Goal: Information Seeking & Learning: Learn about a topic

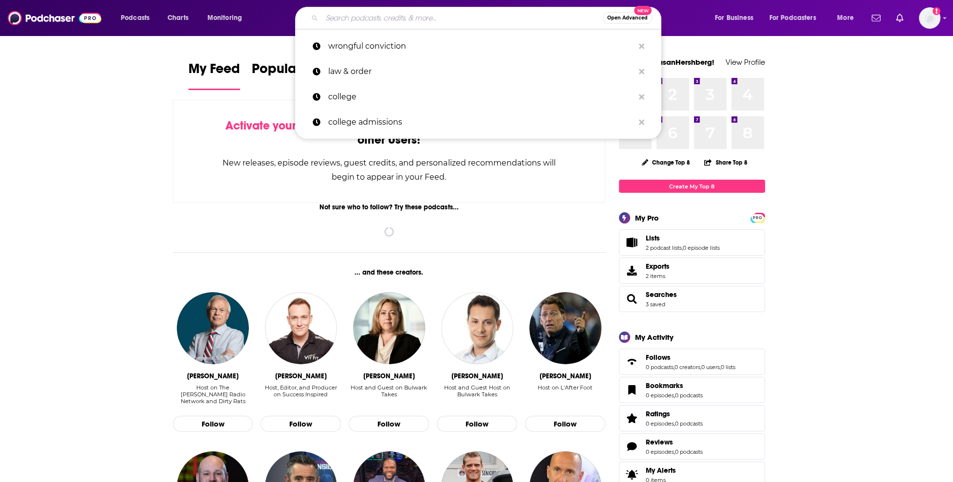
click at [497, 21] on input "Search podcasts, credits, & more..." at bounding box center [462, 18] width 281 height 16
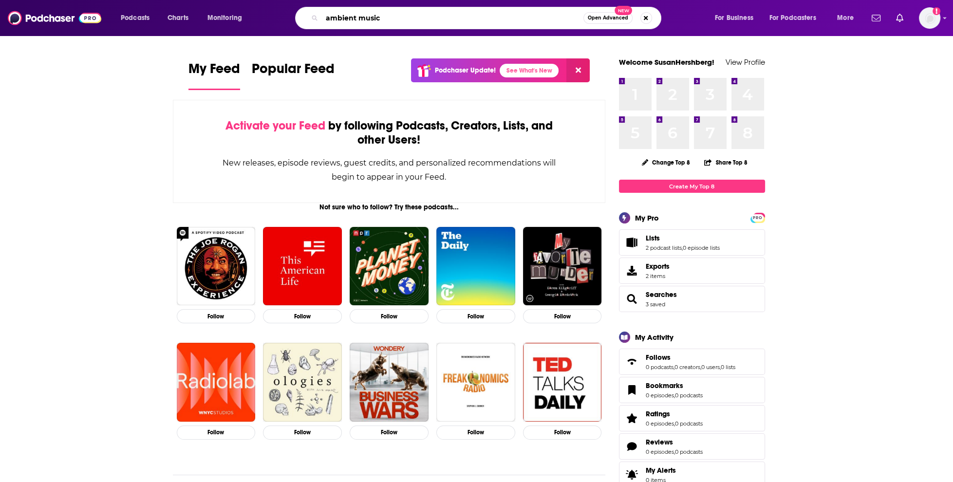
type input "ambient music"
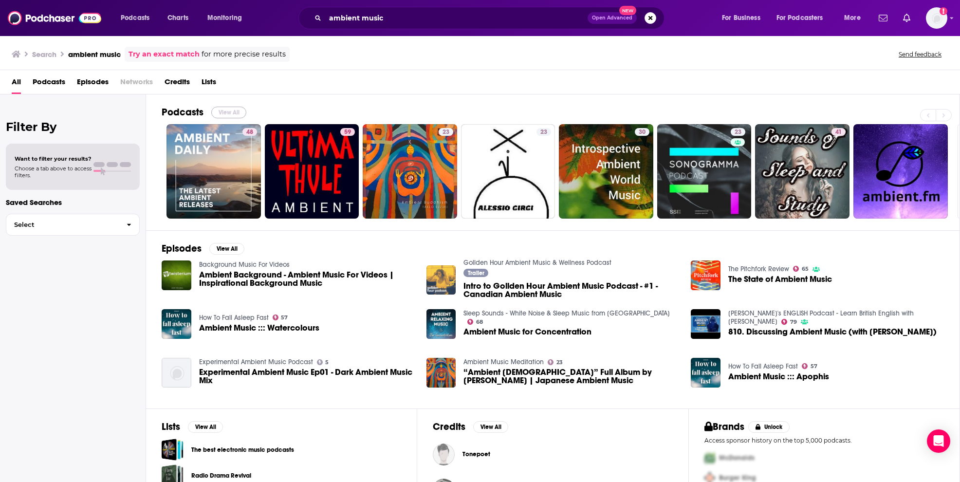
click at [221, 108] on button "View All" at bounding box center [228, 113] width 35 height 12
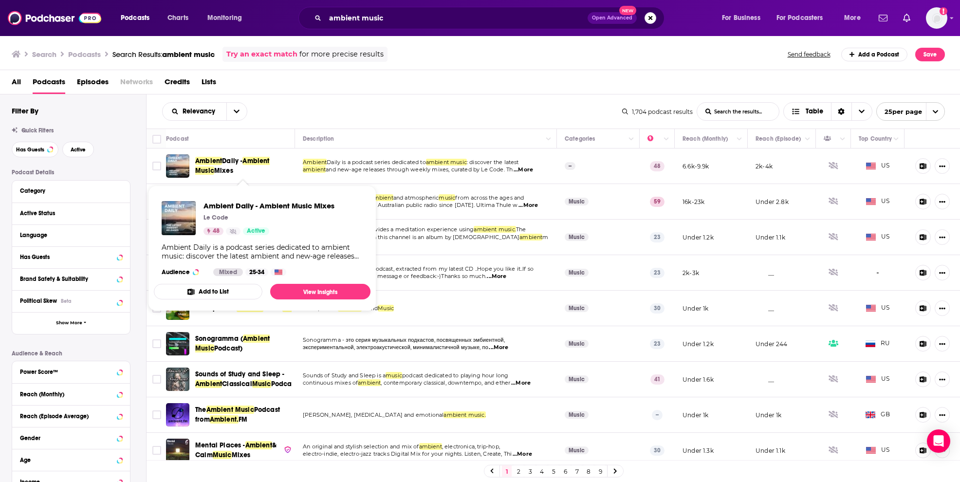
click at [392, 88] on div "All Podcasts Episodes Networks Credits Lists" at bounding box center [482, 84] width 941 height 20
click at [429, 129] on th "Description" at bounding box center [426, 138] width 262 height 19
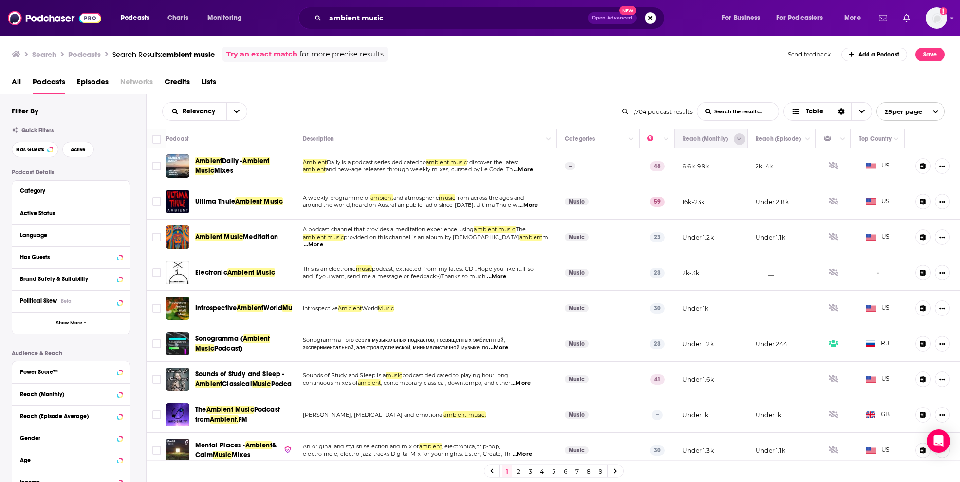
click at [737, 140] on icon "Column Actions" at bounding box center [739, 139] width 5 height 6
click at [730, 138] on div at bounding box center [480, 241] width 960 height 482
click at [706, 137] on icon "Move" at bounding box center [710, 138] width 8 height 3
click at [687, 142] on button "Move" at bounding box center [709, 139] width 57 height 12
click at [737, 139] on icon "Column Actions" at bounding box center [739, 139] width 5 height 3
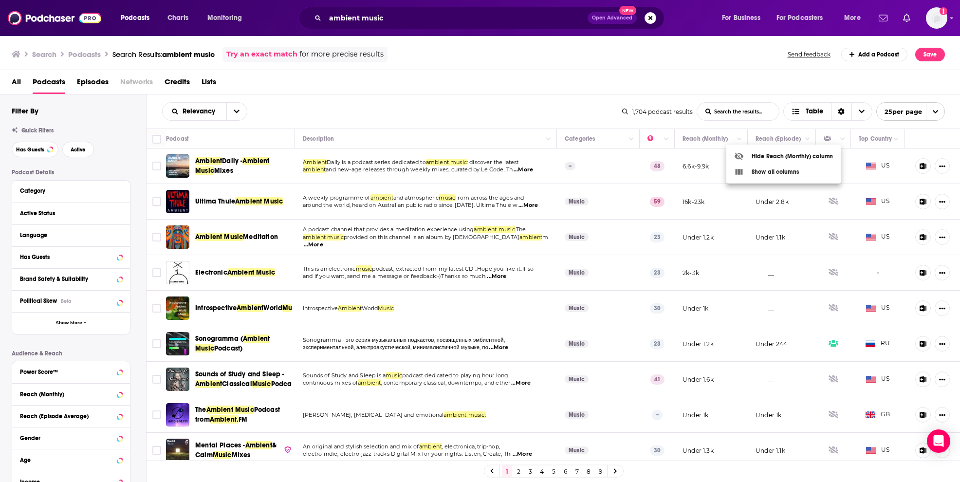
click at [731, 139] on div at bounding box center [480, 241] width 960 height 482
click at [805, 139] on icon "Column Actions" at bounding box center [807, 139] width 5 height 3
click at [801, 139] on div at bounding box center [480, 241] width 960 height 482
click at [805, 139] on icon "Column Actions" at bounding box center [807, 139] width 5 height 3
click at [810, 172] on icon at bounding box center [807, 172] width 7 height 6
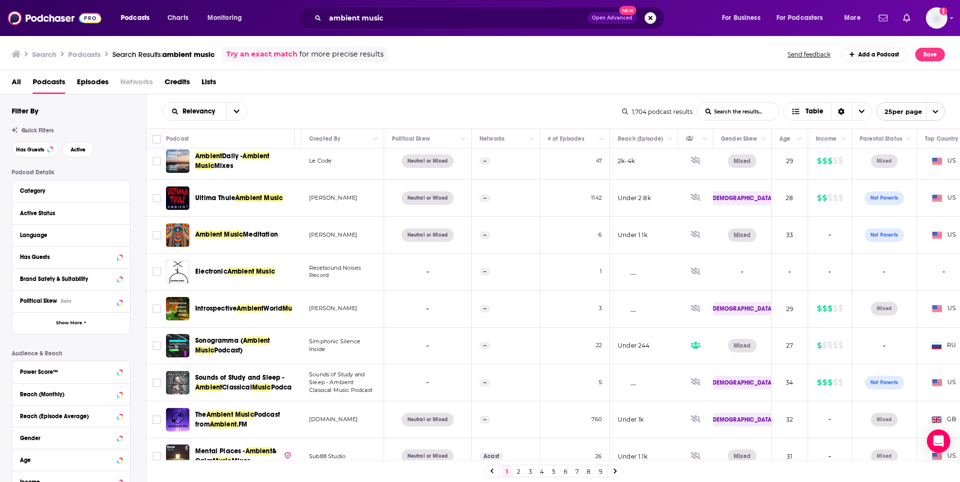
scroll to position [0, 365]
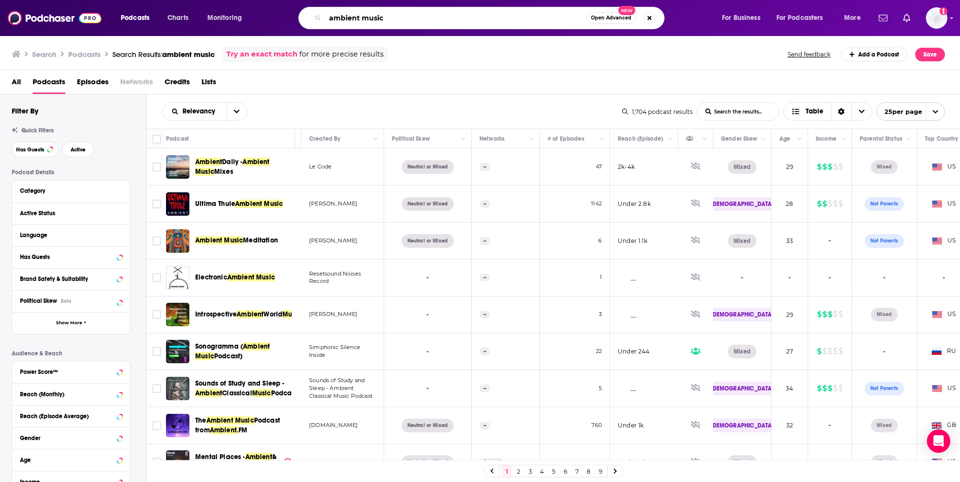
click at [402, 18] on input "ambient music" at bounding box center [455, 18] width 261 height 16
drag, startPoint x: 404, startPoint y: 18, endPoint x: 323, endPoint y: 16, distance: 80.8
click at [323, 16] on div "ambient music Open Advanced New" at bounding box center [481, 18] width 366 height 22
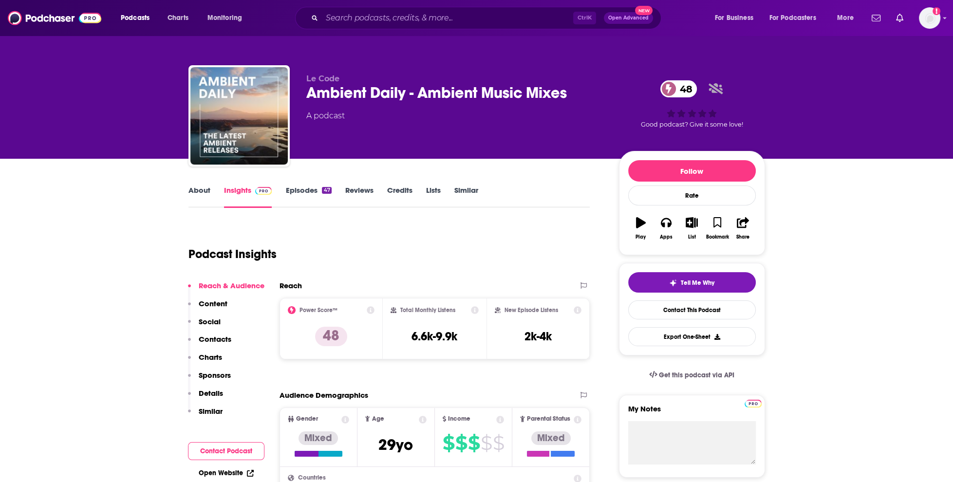
scroll to position [129, 0]
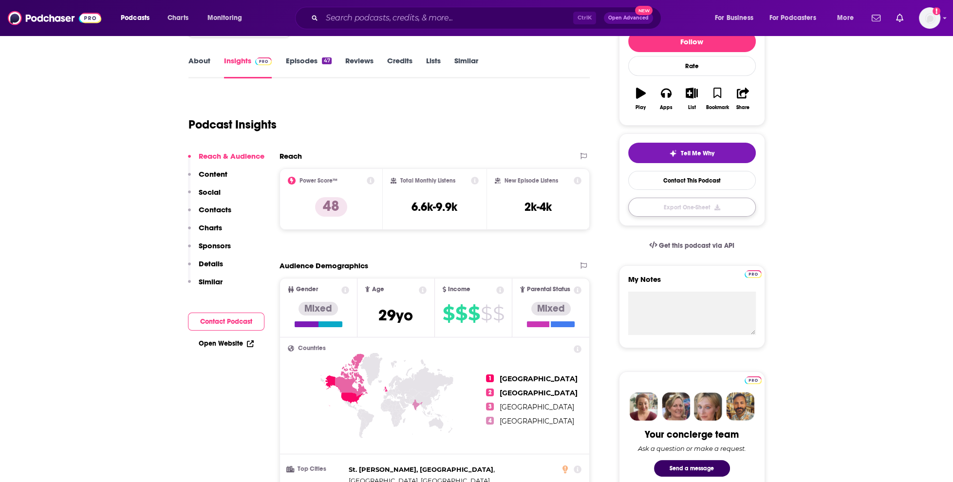
click at [684, 203] on button "Export One-Sheet" at bounding box center [692, 207] width 128 height 19
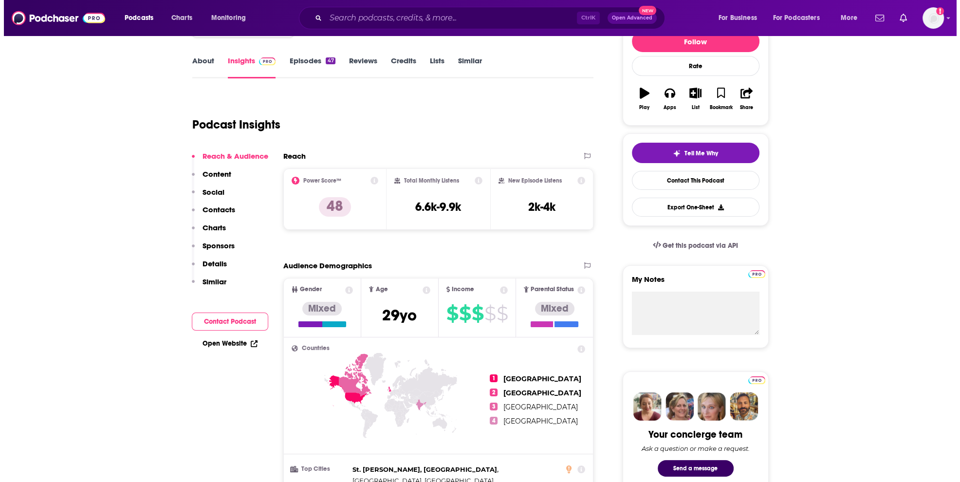
scroll to position [0, 0]
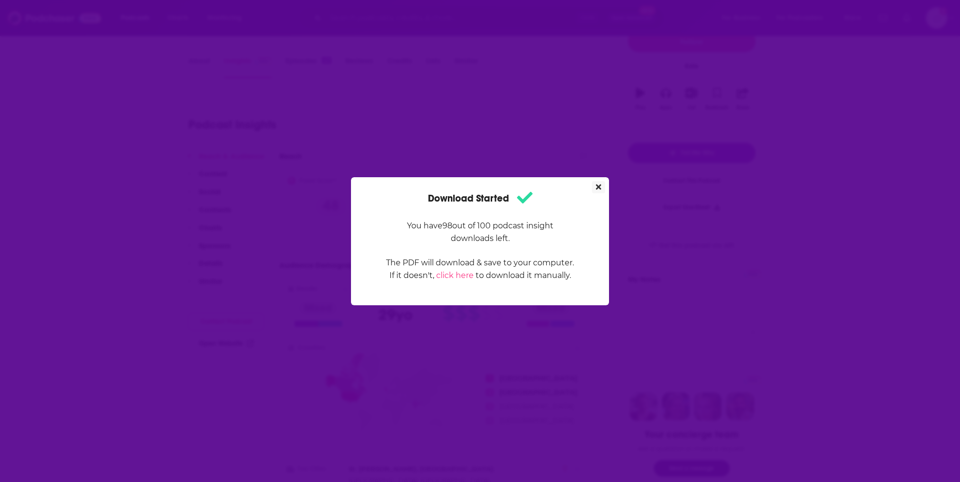
click at [599, 184] on icon "Close" at bounding box center [598, 187] width 5 height 8
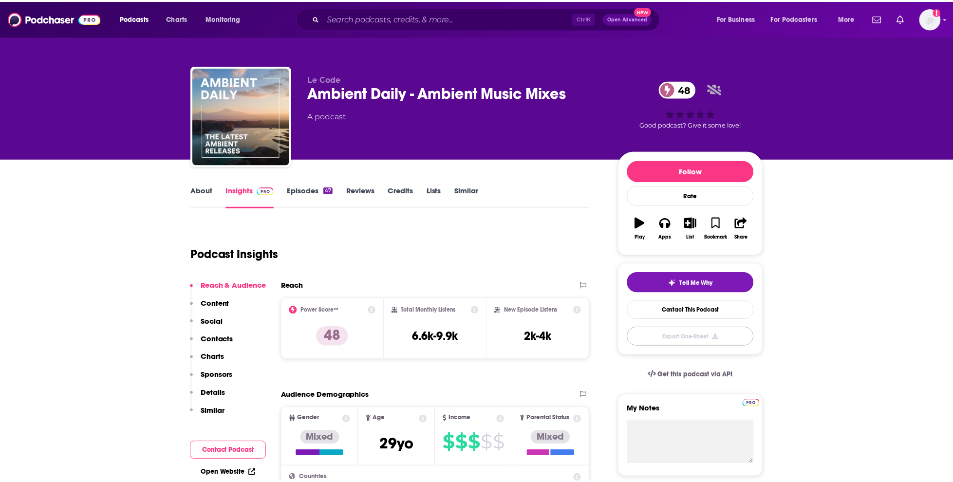
scroll to position [129, 0]
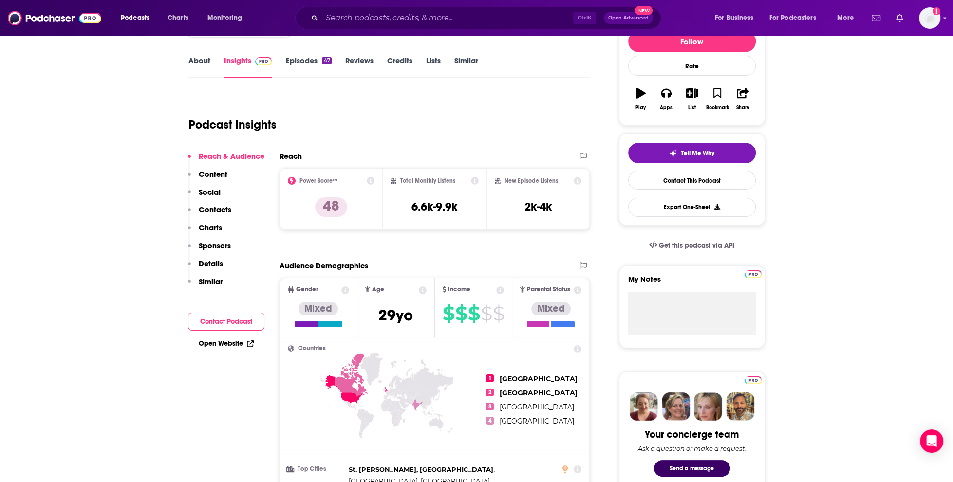
click at [212, 209] on p "Contacts" at bounding box center [215, 209] width 33 height 9
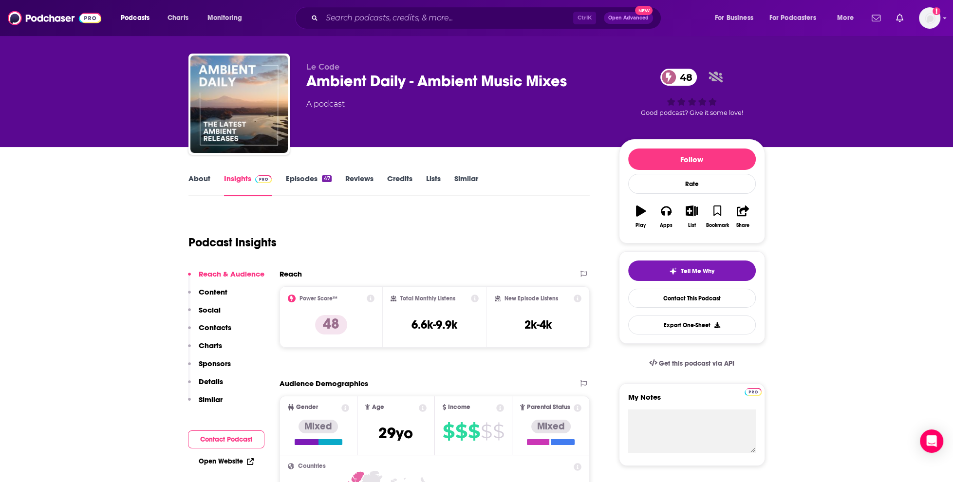
scroll to position [0, 0]
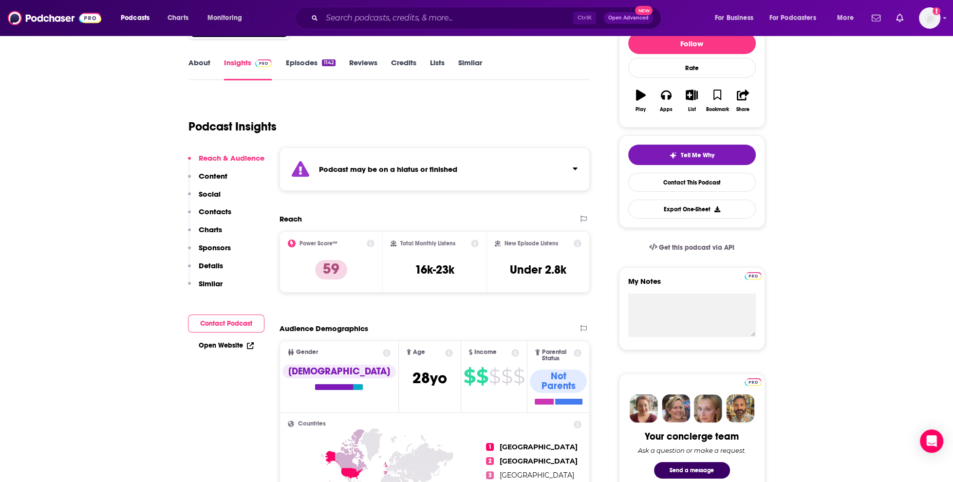
scroll to position [129, 0]
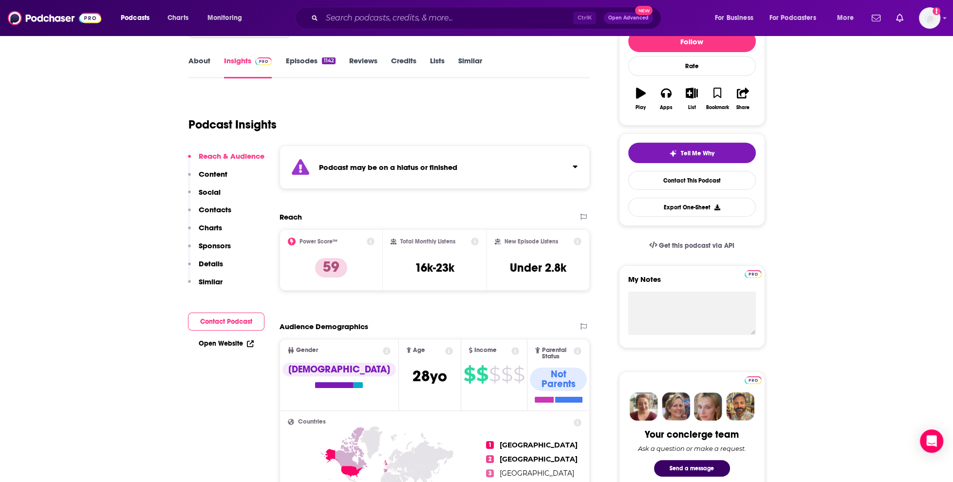
click at [306, 60] on link "Episodes 1142" at bounding box center [310, 67] width 50 height 22
